Goal: Task Accomplishment & Management: Manage account settings

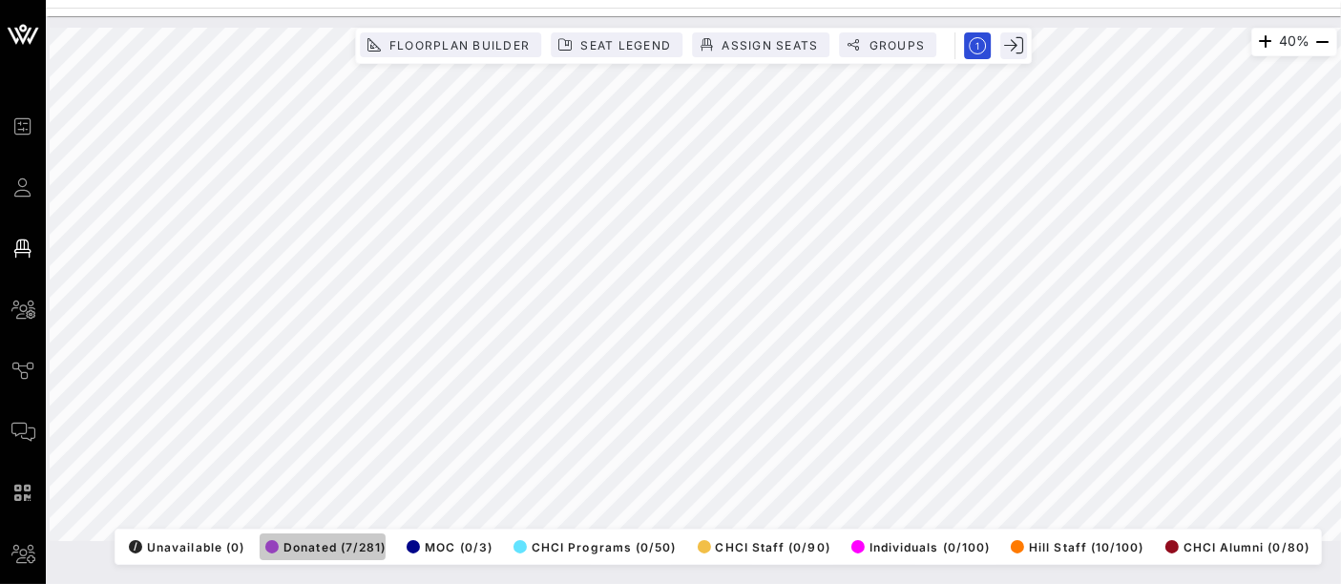
click at [334, 540] on span "Donated (7/281)" at bounding box center [325, 547] width 120 height 14
click at [350, 540] on span "Donated (7/281)" at bounding box center [325, 547] width 120 height 14
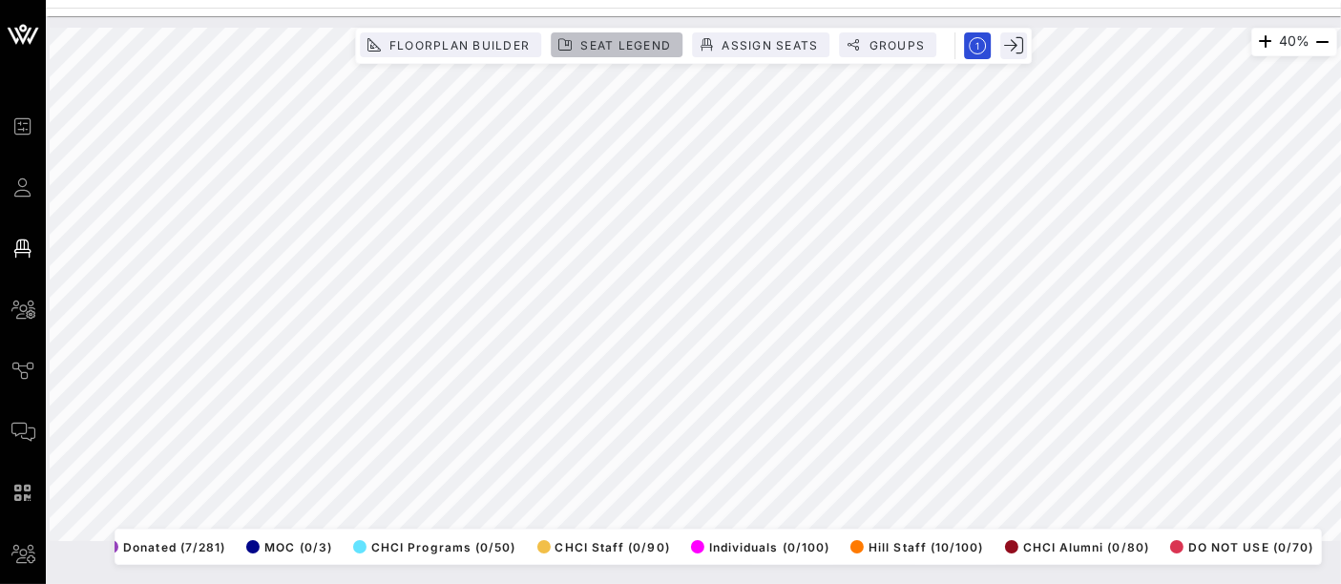
click at [617, 41] on span "Seat Legend" at bounding box center [625, 45] width 92 height 14
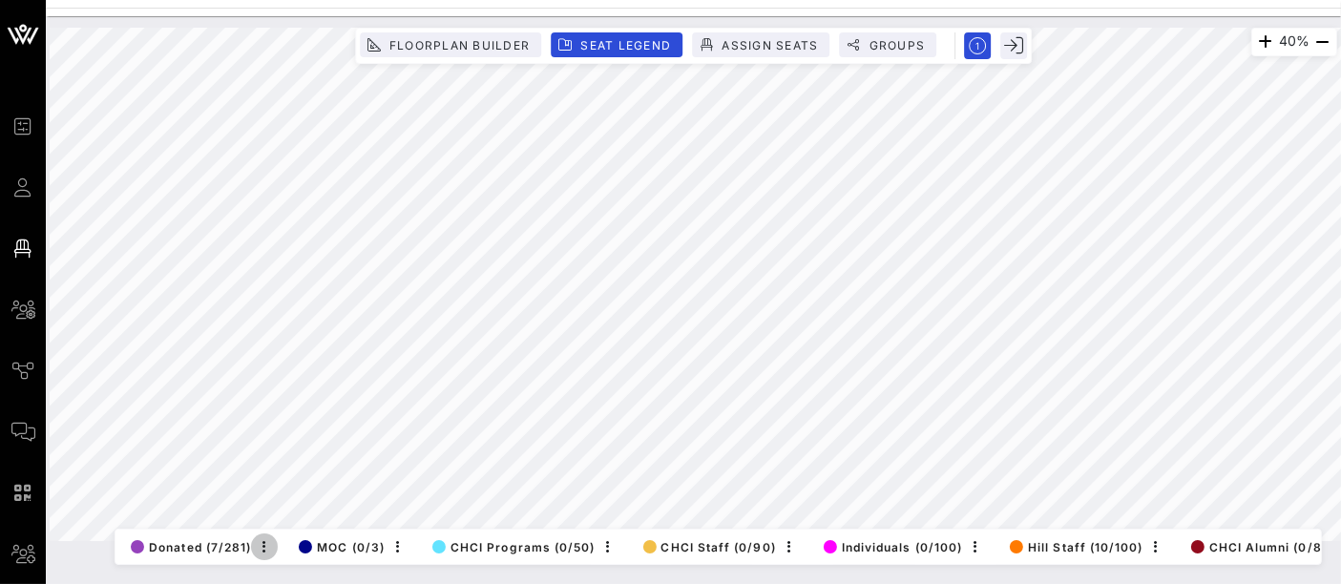
click at [263, 535] on icon "button" at bounding box center [264, 546] width 23 height 23
click at [286, 517] on div "Edit" at bounding box center [291, 515] width 38 height 15
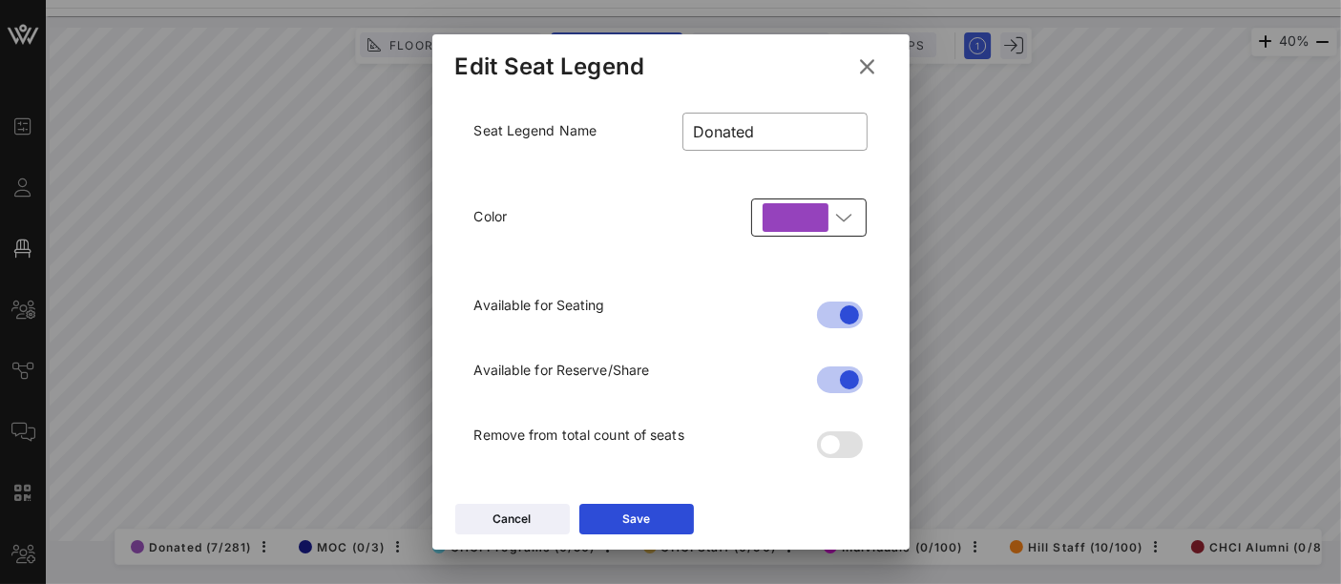
click at [856, 222] on div "​" at bounding box center [808, 218] width 115 height 38
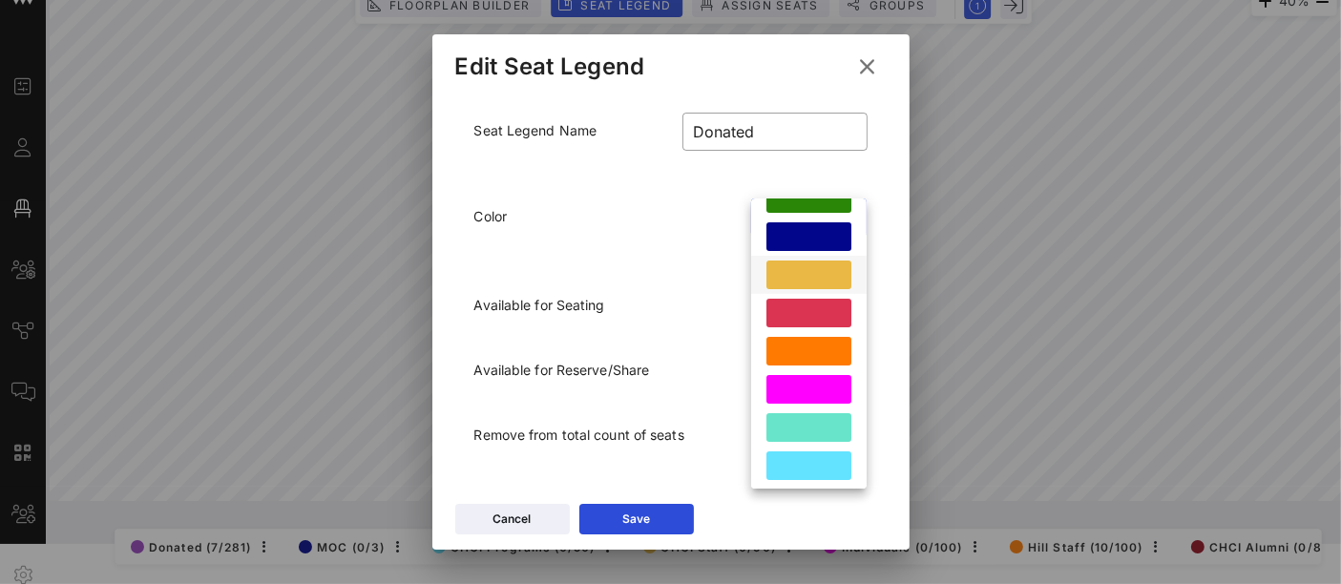
scroll to position [242, 0]
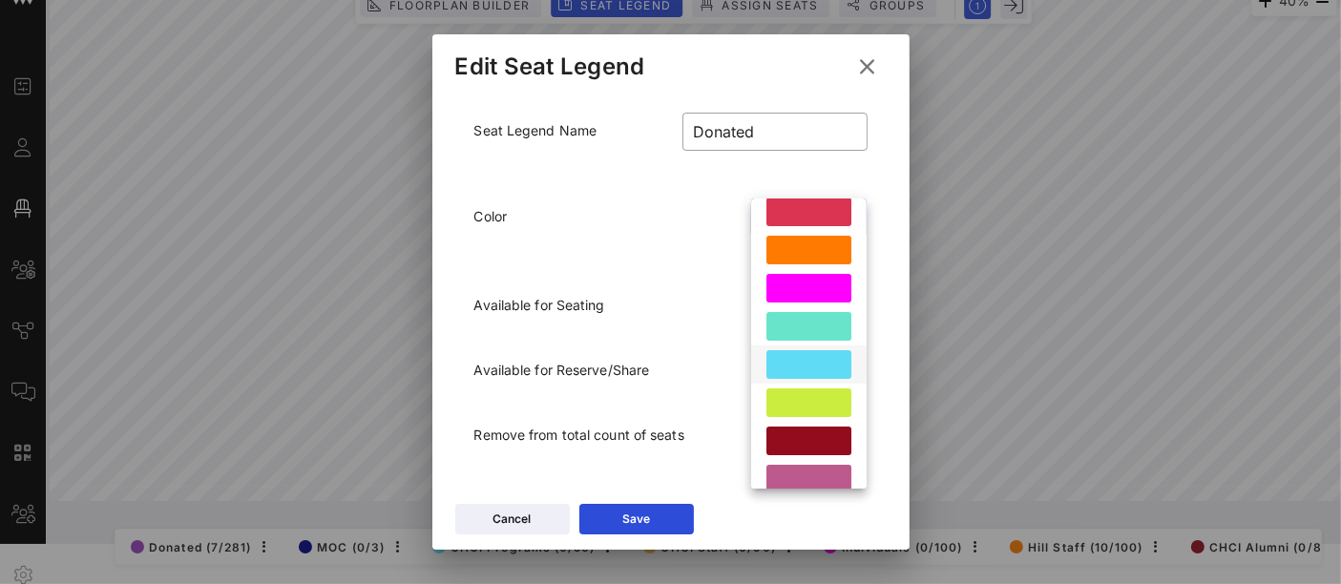
click at [814, 364] on div at bounding box center [808, 364] width 85 height 29
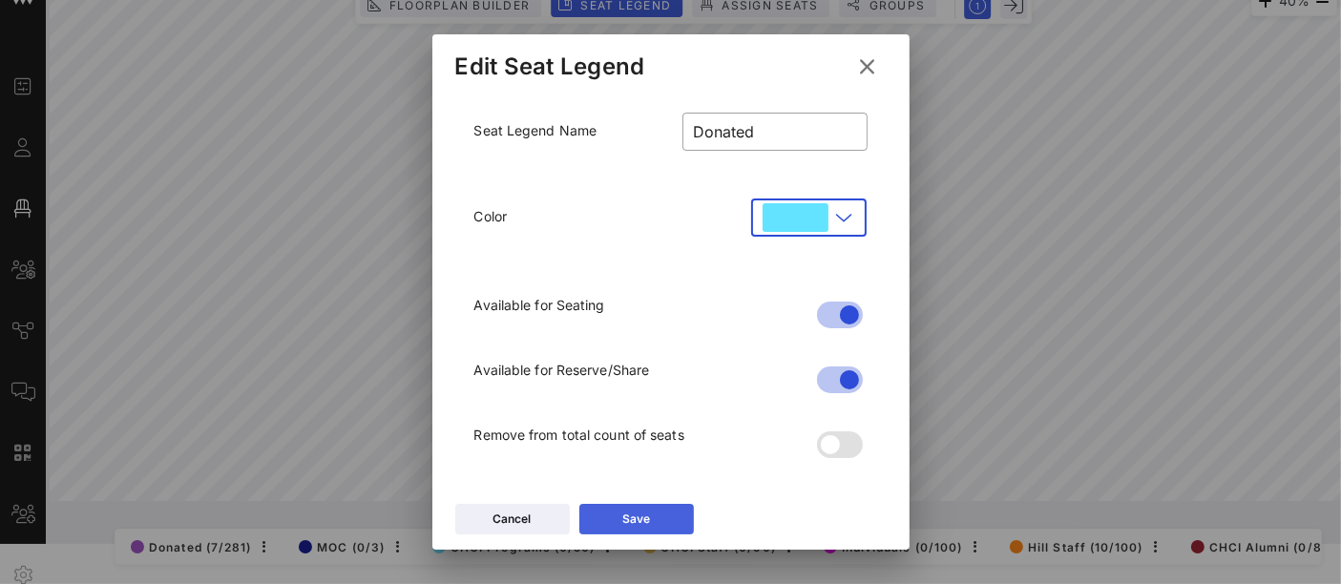
click at [638, 525] on icon at bounding box center [636, 519] width 13 height 11
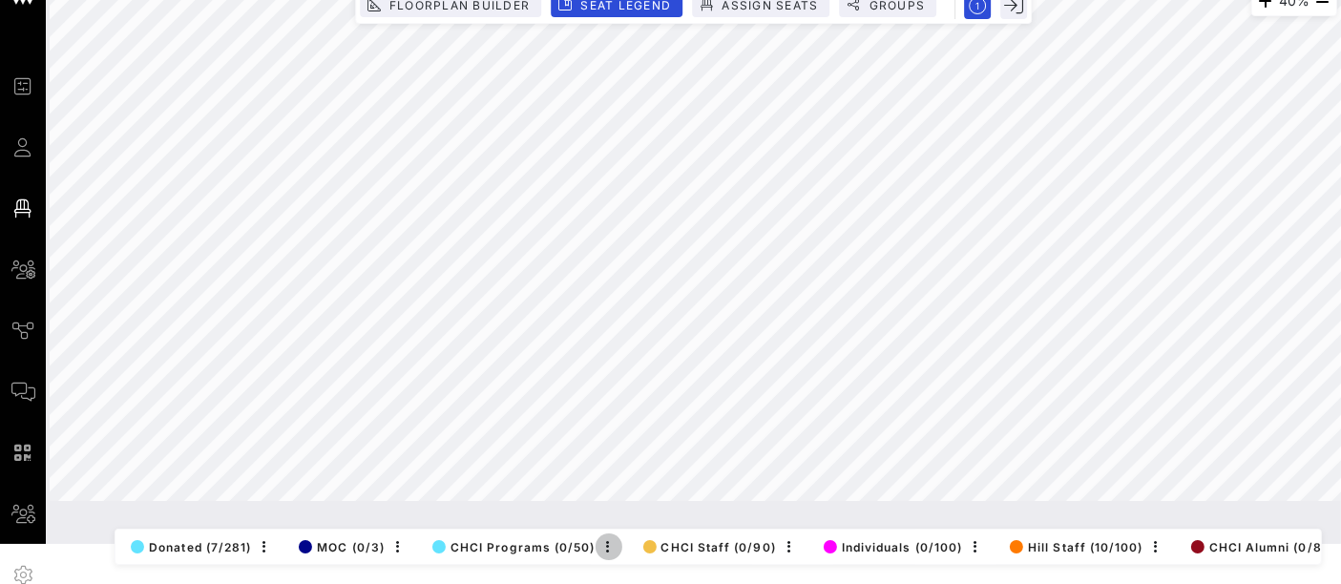
click at [611, 535] on icon "button" at bounding box center [609, 546] width 23 height 23
click at [636, 514] on div "Edit" at bounding box center [634, 515] width 38 height 15
type input "CHCI Programs"
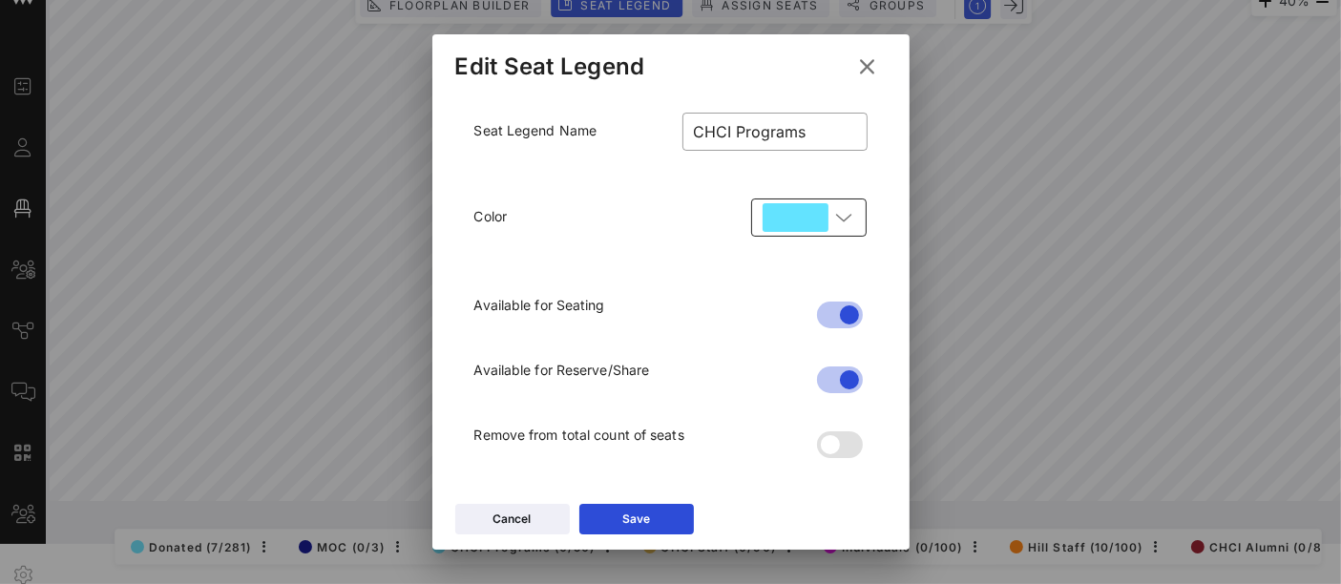
click at [850, 219] on icon at bounding box center [843, 217] width 17 height 23
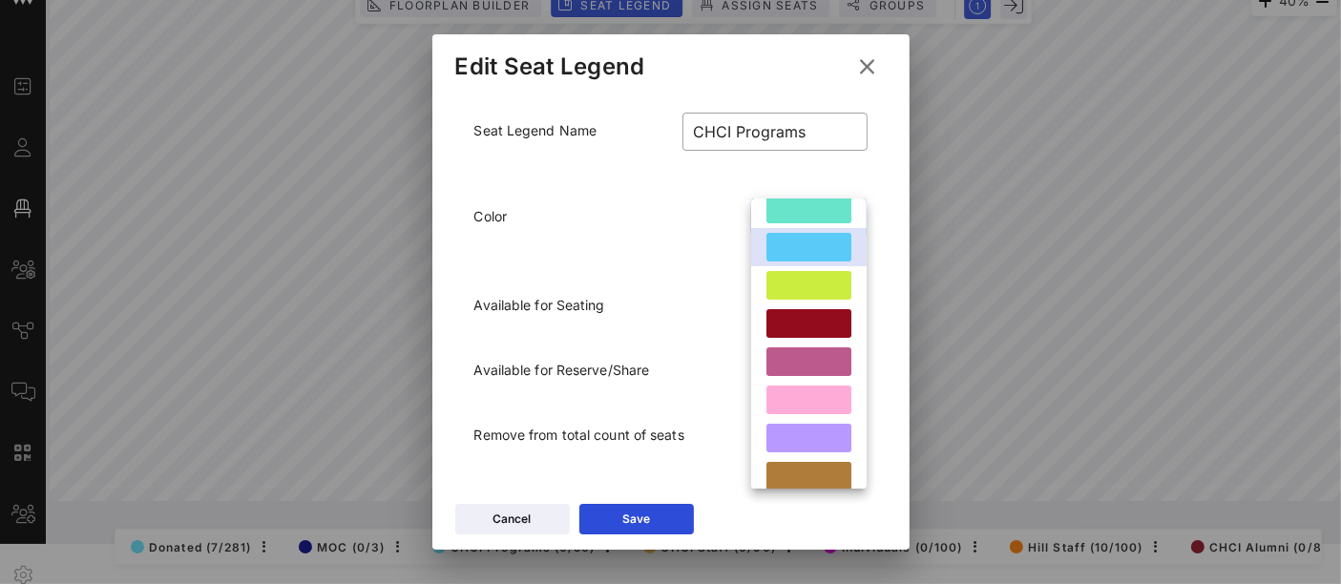
scroll to position [366, 0]
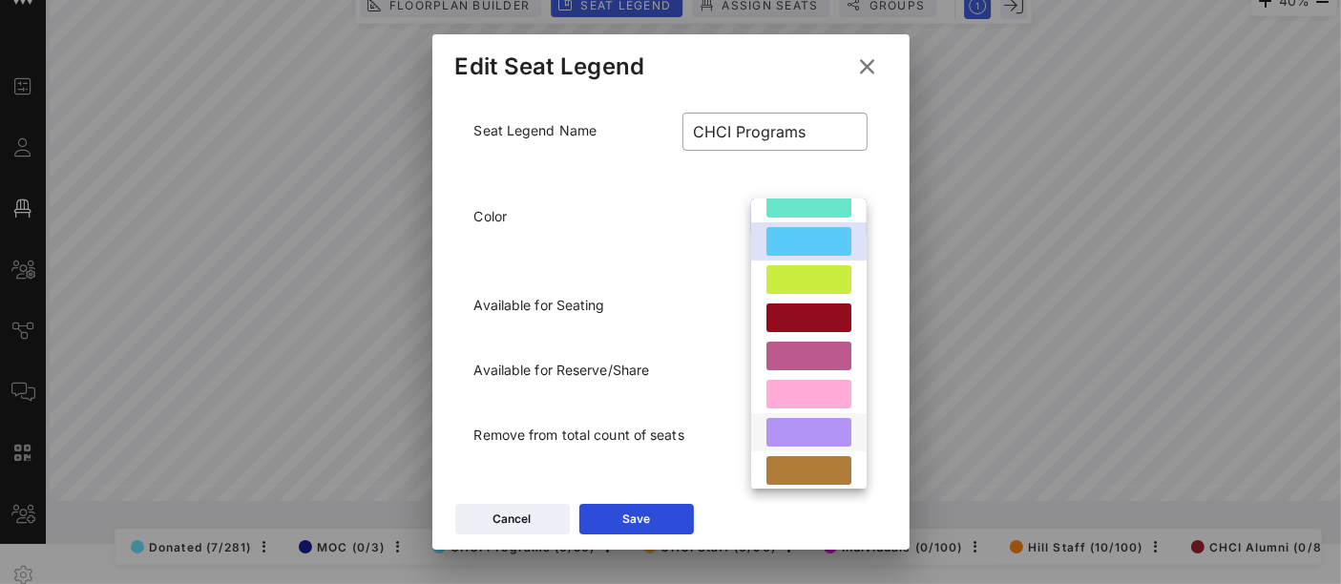
click at [806, 441] on div at bounding box center [808, 432] width 85 height 29
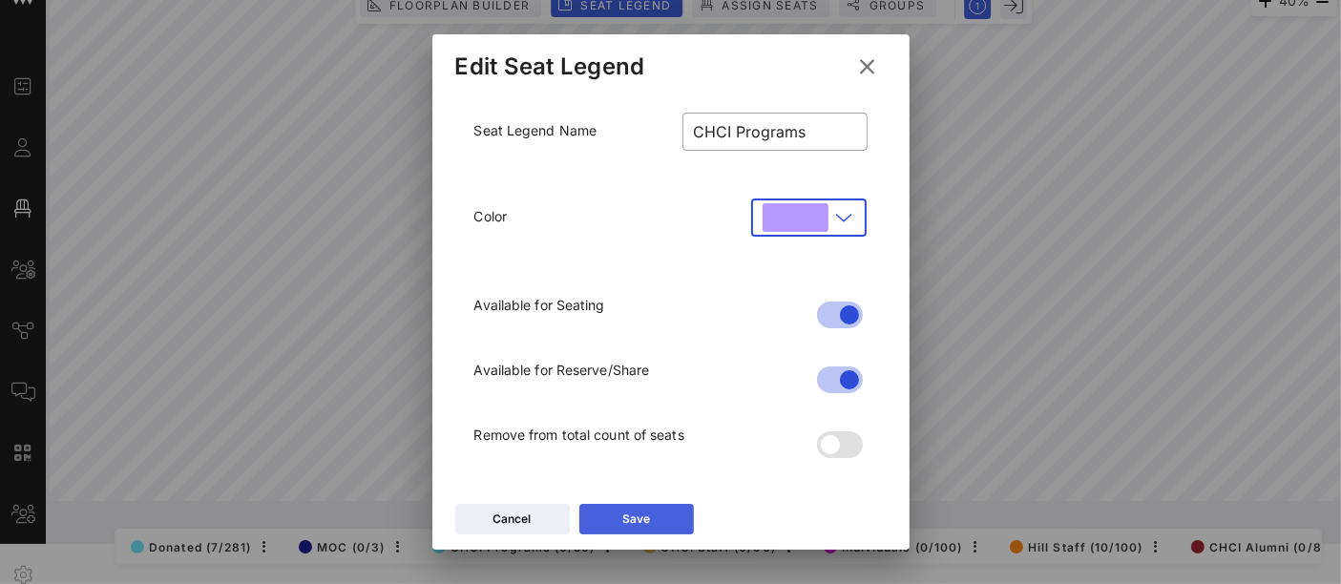
click at [643, 515] on div "Save" at bounding box center [636, 519] width 28 height 19
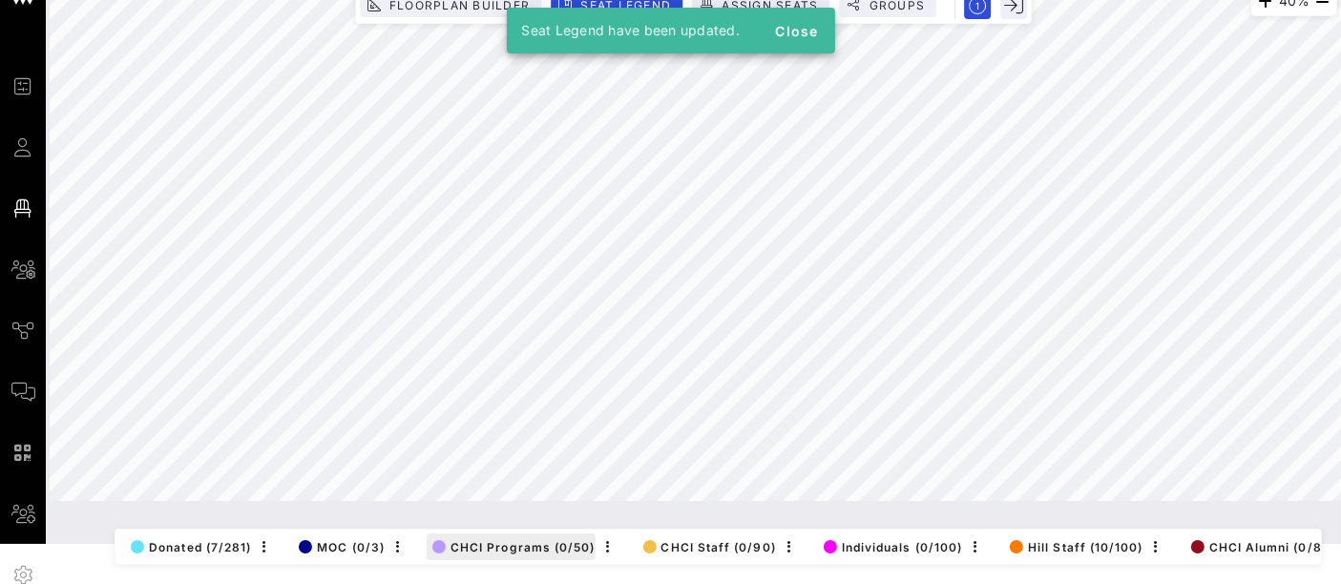
click at [555, 501] on div "40% Floorplan Builder Seat Legend Assign Seats Groups Exit All Reserved Shared …" at bounding box center [694, 245] width 1288 height 514
